Goal: Task Accomplishment & Management: Manage account settings

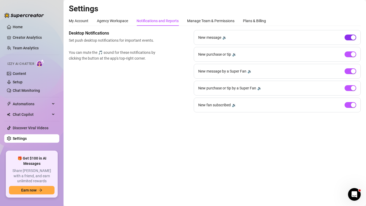
click at [352, 39] on div "button" at bounding box center [353, 37] width 5 height 5
click at [349, 104] on span "button" at bounding box center [350, 105] width 12 height 6
click at [215, 21] on div "Manage Team & Permissions" at bounding box center [210, 21] width 47 height 6
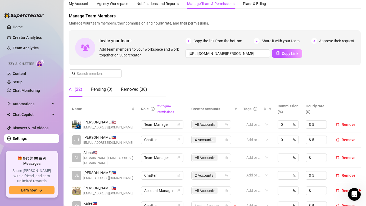
scroll to position [98, 0]
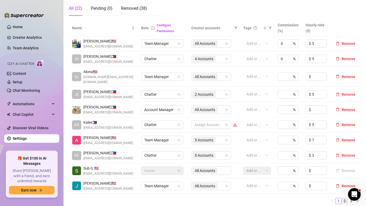
click at [343, 199] on link "2" at bounding box center [345, 202] width 6 height 6
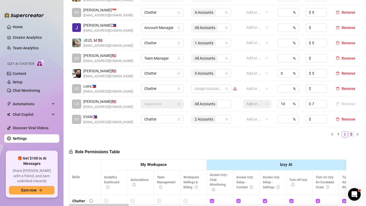
click at [348, 137] on link "3" at bounding box center [351, 135] width 6 height 6
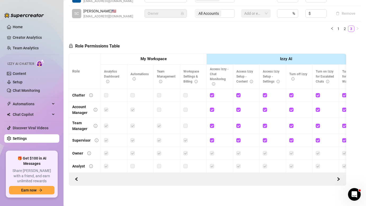
scroll to position [76, 0]
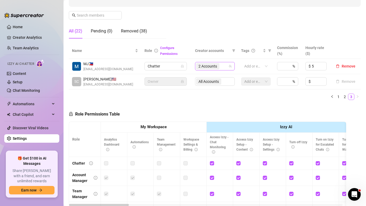
click at [221, 65] on div "2 Accounts" at bounding box center [212, 66] width 32 height 7
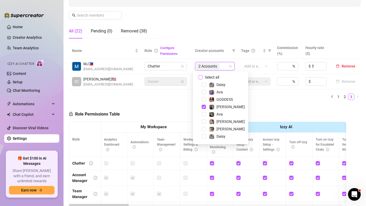
click at [217, 76] on span "Select all" at bounding box center [212, 78] width 19 height 6
click at [203, 76] on input "Select all" at bounding box center [200, 77] width 4 height 4
click at [217, 76] on span "Select all" at bounding box center [212, 78] width 19 height 6
click at [203, 76] on input "Select all" at bounding box center [200, 77] width 4 height 4
checkbox input "false"
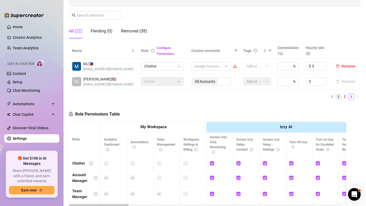
click at [335, 97] on link "1" at bounding box center [338, 97] width 6 height 6
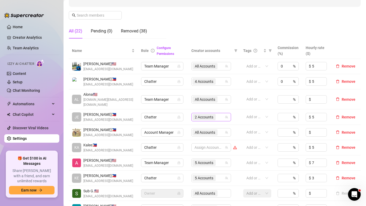
click at [209, 116] on div "2 Accounts" at bounding box center [204, 117] width 24 height 7
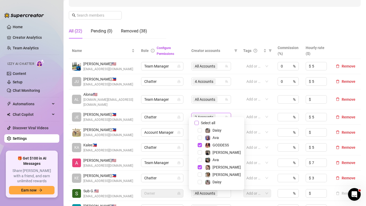
click at [213, 123] on span "Select all" at bounding box center [208, 123] width 19 height 6
click at [199, 123] on input "Select all" at bounding box center [196, 123] width 4 height 4
click at [213, 123] on span "Select all" at bounding box center [208, 123] width 19 height 6
click at [199, 123] on input "Select all" at bounding box center [196, 123] width 4 height 4
checkbox input "false"
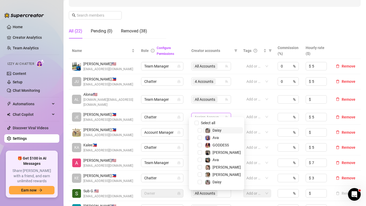
click at [219, 130] on span "Daisy" at bounding box center [216, 130] width 9 height 4
click at [219, 136] on span "Ava" at bounding box center [223, 138] width 40 height 6
click at [220, 159] on span "Ava" at bounding box center [223, 160] width 40 height 6
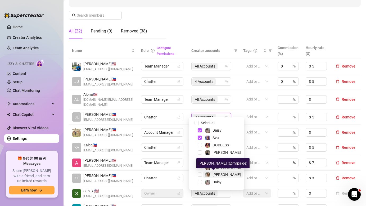
click at [220, 174] on span "[PERSON_NAME]" at bounding box center [226, 175] width 28 height 4
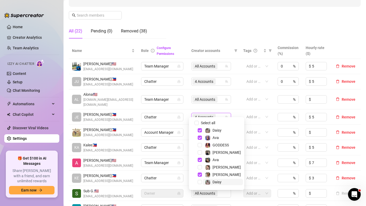
click at [223, 181] on span "Daisy" at bounding box center [223, 182] width 40 height 6
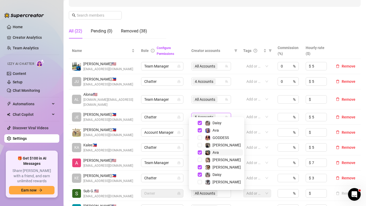
scroll to position [14, 0]
